Goal: Register for event/course

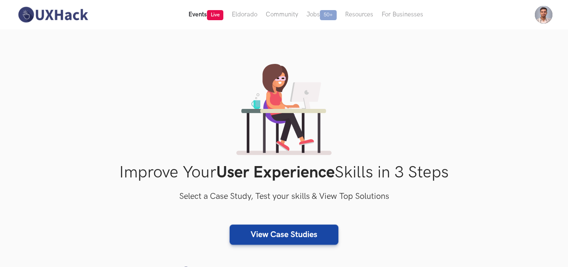
click at [201, 19] on button "Events Live" at bounding box center [205, 14] width 43 height 29
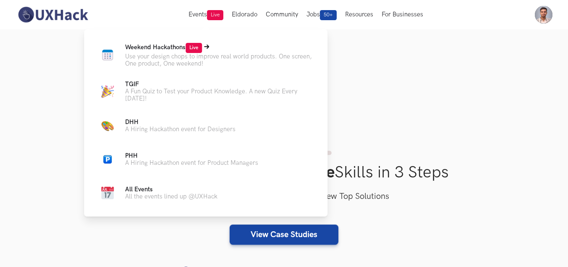
drag, startPoint x: 183, startPoint y: 40, endPoint x: 181, endPoint y: 47, distance: 6.8
click at [183, 41] on div "Weekend Hackathons Live Use your design chops to improve real world products. O…" at bounding box center [206, 122] width 244 height 187
click at [180, 47] on span "Weekend Hackathons Live" at bounding box center [163, 47] width 77 height 7
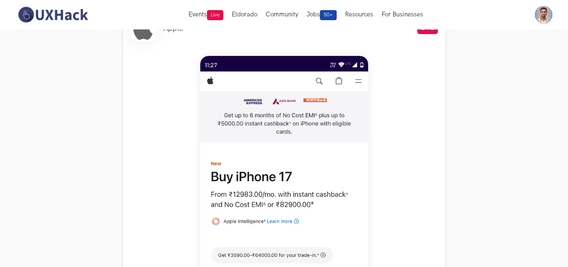
scroll to position [315, 0]
